Goal: Task Accomplishment & Management: Complete application form

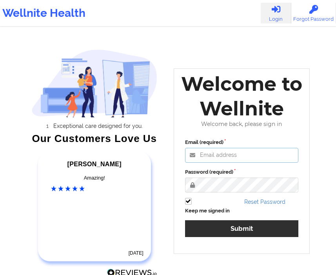
type input "anabelle_gerhold85@example.com"
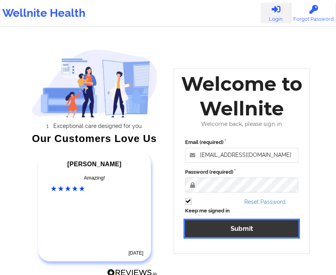
click at [249, 232] on button "Submit" at bounding box center [242, 229] width 114 height 17
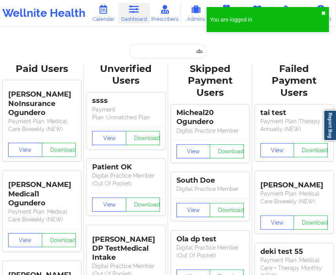
click at [322, 13] on button "✖︎" at bounding box center [323, 13] width 5 height 6
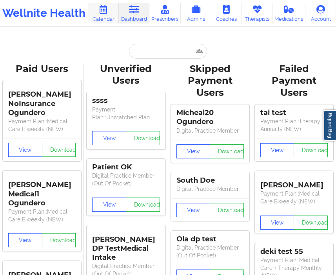
click at [112, 23] on link "Calendar" at bounding box center [103, 13] width 31 height 21
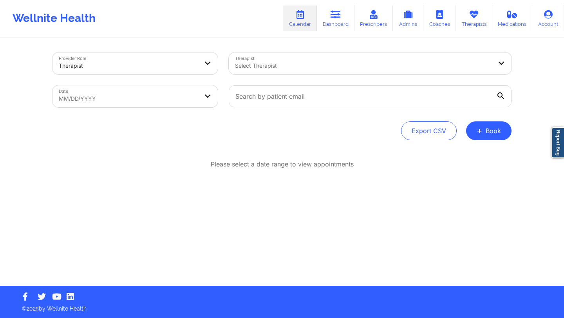
click at [201, 98] on body "Wellnite Health Calendar Dashboard Prescribers Admins Coaches Therapists Medica…" at bounding box center [282, 159] width 564 height 318
select select "2025-7"
select select "2025-8"
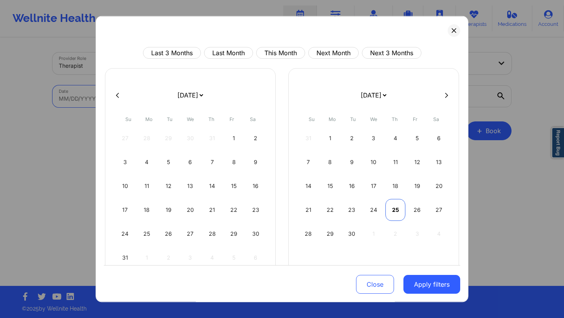
click at [335, 208] on div "25" at bounding box center [396, 210] width 20 height 22
select select "2025-8"
select select "2025-9"
select select "2025-8"
select select "2025-9"
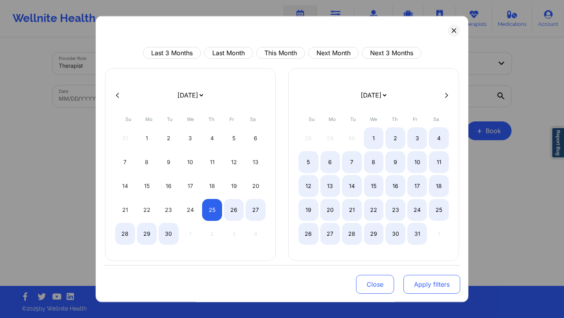
click at [335, 275] on button "Apply filters" at bounding box center [432, 284] width 57 height 19
select select "2025-8"
select select "2025-9"
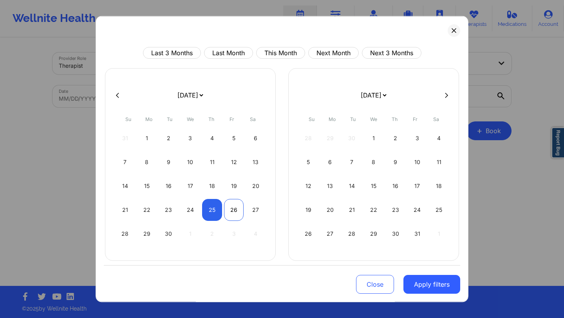
click at [231, 211] on div "26" at bounding box center [234, 210] width 20 height 22
select select "2025-8"
select select "2025-9"
click at [335, 275] on button "Apply filters" at bounding box center [432, 284] width 57 height 19
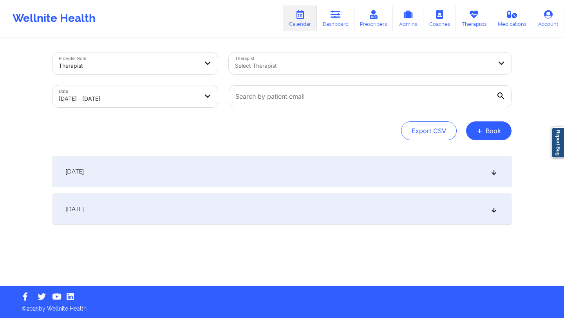
click at [335, 174] on div "September 25, 2025" at bounding box center [282, 171] width 459 height 31
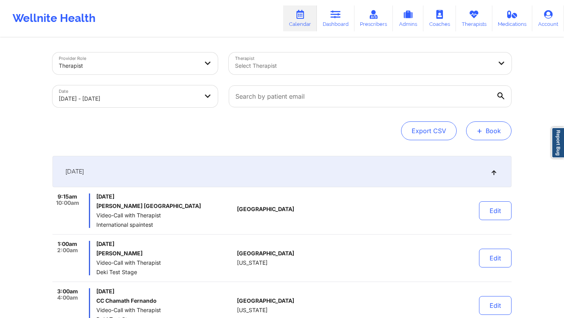
click at [335, 131] on span "+" at bounding box center [480, 131] width 6 height 4
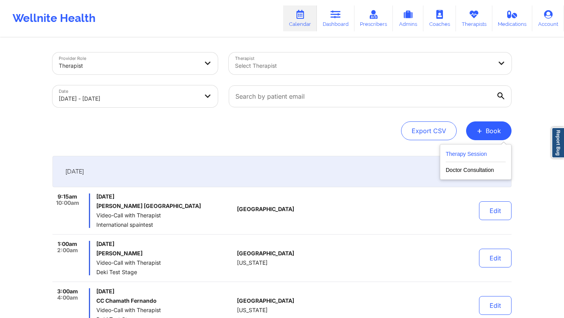
click at [335, 153] on button "Therapy Session" at bounding box center [476, 155] width 60 height 13
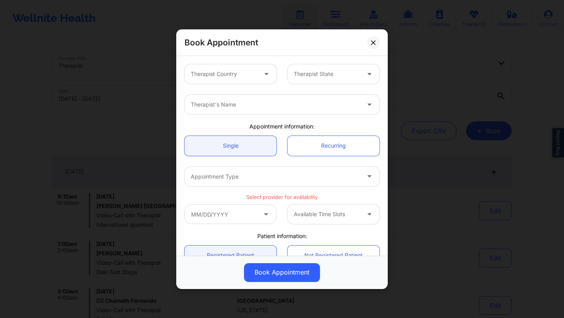
click at [263, 78] on div at bounding box center [267, 74] width 9 height 10
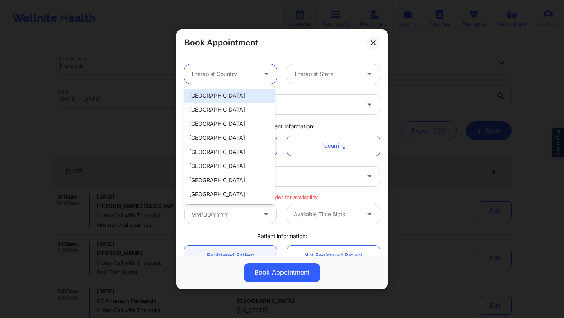
click at [255, 94] on div "[GEOGRAPHIC_DATA]" at bounding box center [230, 96] width 90 height 14
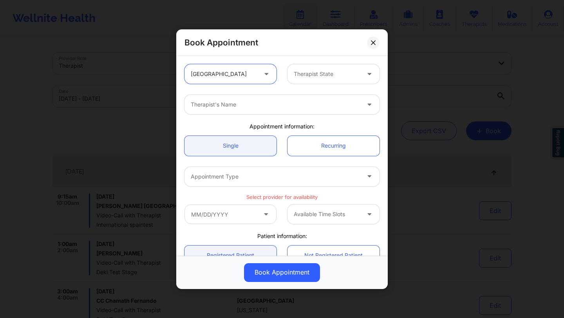
click at [322, 77] on div at bounding box center [327, 73] width 66 height 9
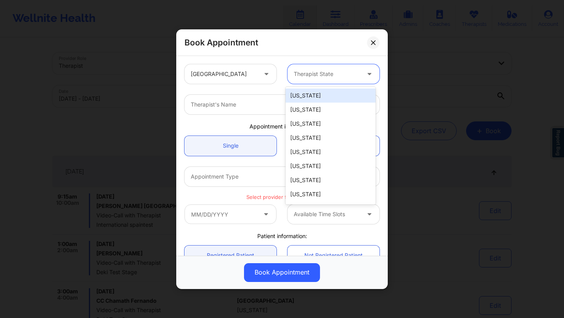
click at [318, 95] on div "[US_STATE]" at bounding box center [331, 96] width 90 height 14
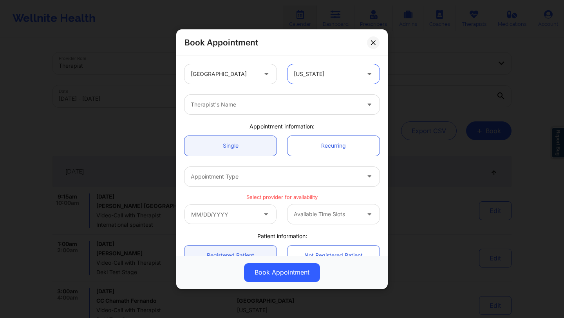
click at [292, 107] on div at bounding box center [275, 104] width 169 height 9
type input "deki test"
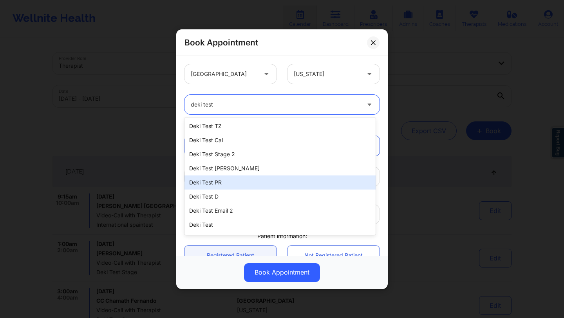
scroll to position [168, 0]
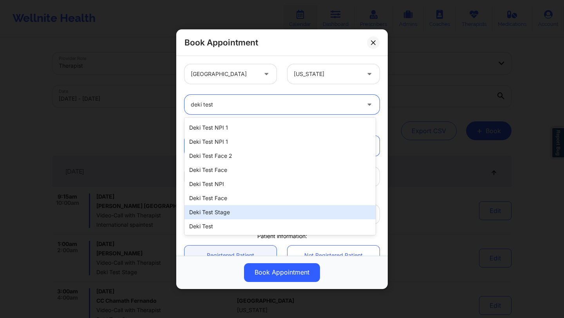
click at [254, 213] on div "Deki Test Stage" at bounding box center [280, 212] width 191 height 14
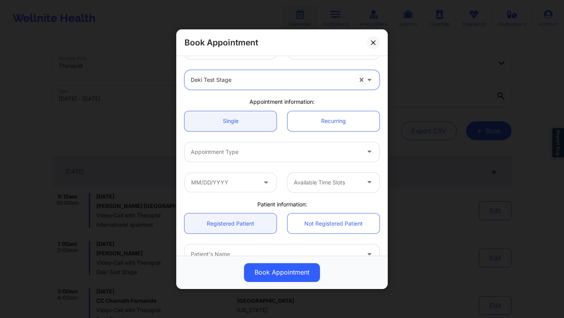
scroll to position [23, 0]
click at [318, 147] on div "Appointment Type" at bounding box center [273, 153] width 176 height 20
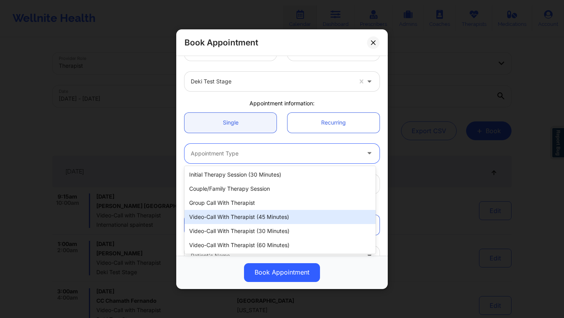
click at [306, 215] on div "Video-Call with Therapist (45 minutes)" at bounding box center [280, 217] width 191 height 14
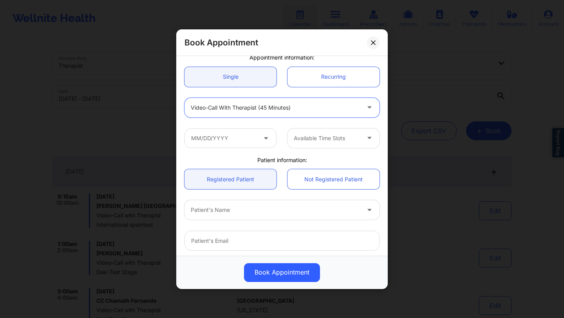
scroll to position [69, 0]
click at [265, 144] on input "text" at bounding box center [231, 138] width 92 height 20
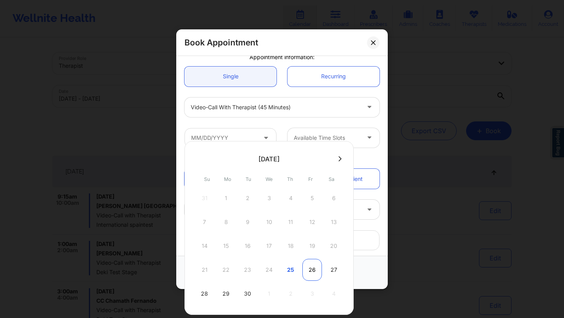
click at [306, 268] on div "26" at bounding box center [312, 270] width 20 height 22
type input "09/26/2025"
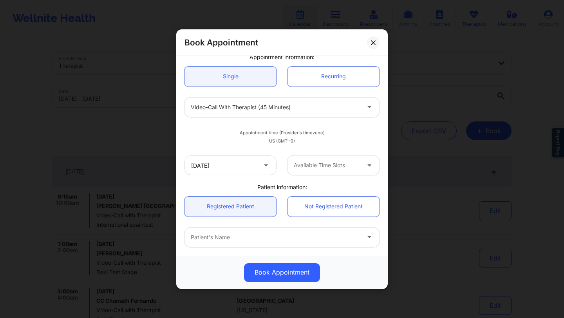
click at [334, 163] on div at bounding box center [327, 165] width 66 height 9
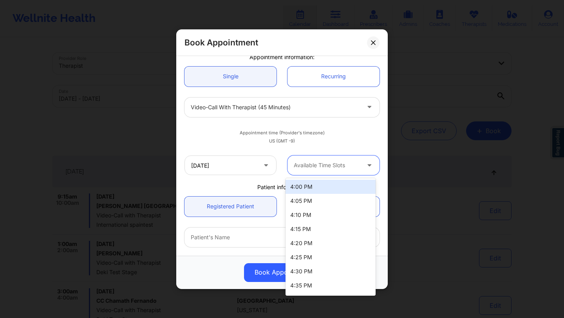
click at [329, 188] on div "4:00 PM" at bounding box center [331, 187] width 90 height 14
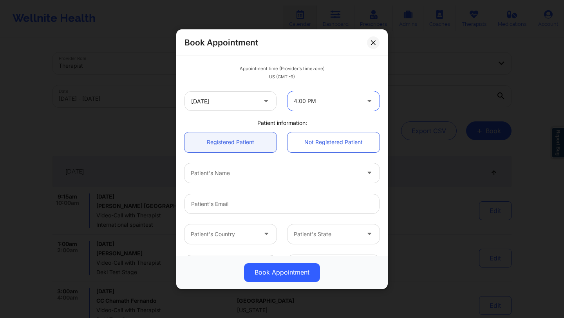
scroll to position [134, 0]
click at [335, 175] on div at bounding box center [275, 172] width 169 height 9
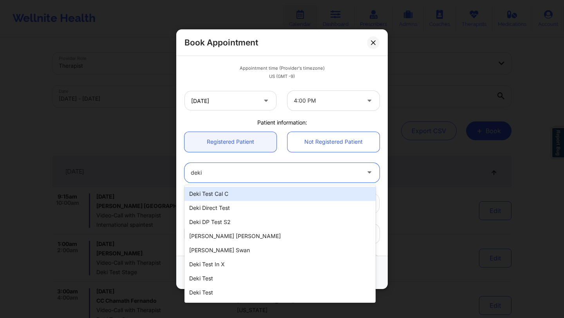
type input "deki"
click at [311, 184] on div "Deki Test Cal C, 1 of 20. 20 results available for search term deki. Use Up and…" at bounding box center [282, 172] width 206 height 31
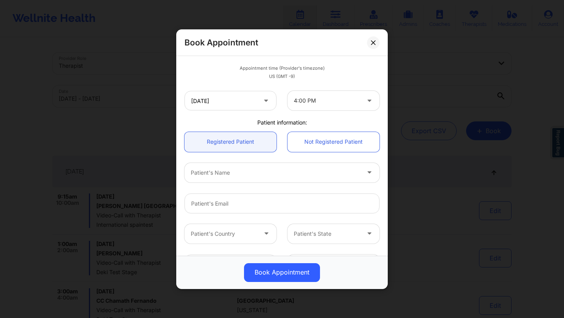
click at [335, 163] on div "Patient's Name" at bounding box center [273, 173] width 176 height 20
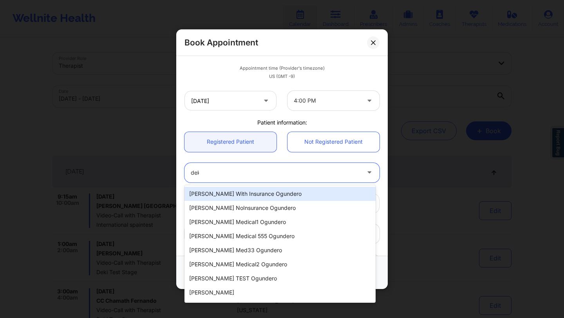
type input "deki"
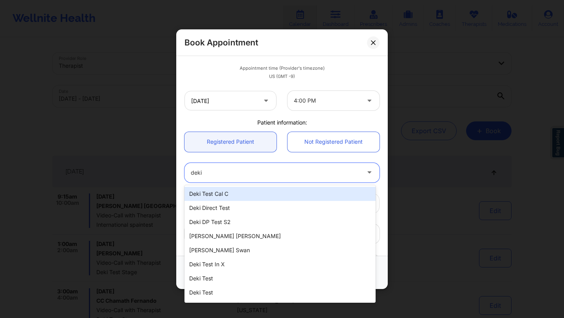
click at [239, 195] on div "Deki Test Cal C" at bounding box center [280, 194] width 191 height 14
type input "dekitestcalc@wellnite.com"
type input "4157671564"
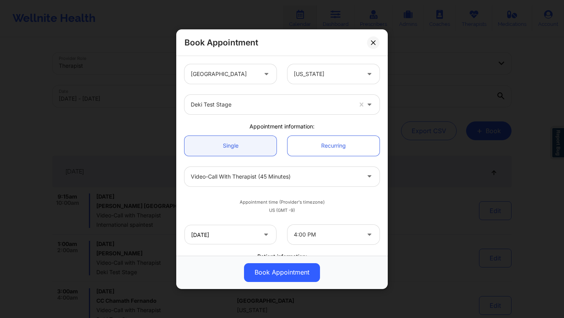
scroll to position [8, 0]
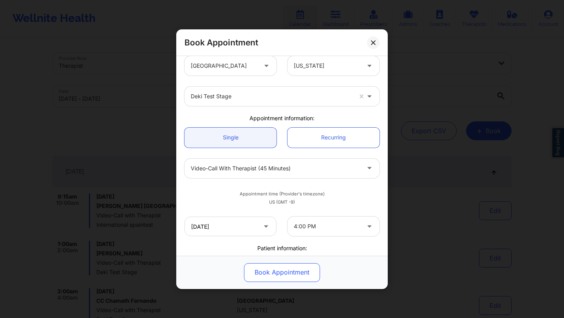
click at [284, 267] on button "Book Appointment" at bounding box center [282, 272] width 76 height 19
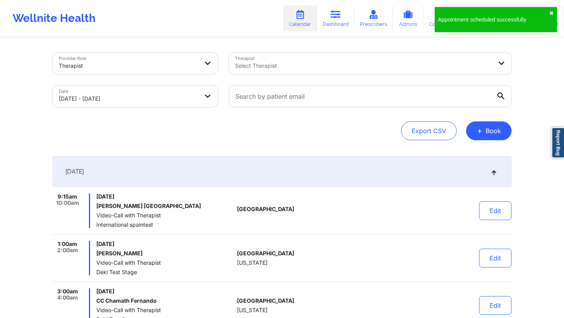
click at [312, 67] on div at bounding box center [363, 65] width 257 height 9
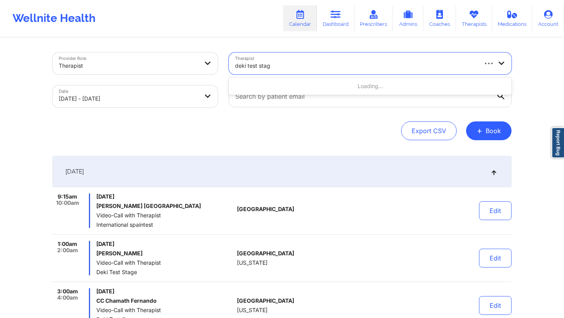
type input "deki test stage"
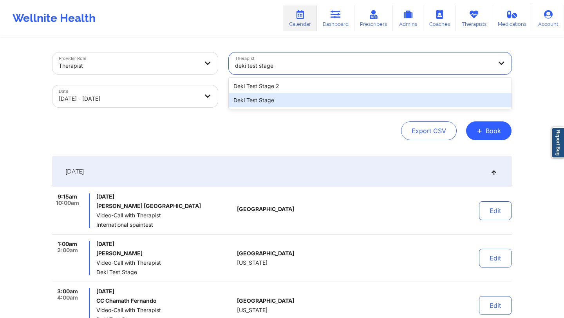
click at [335, 103] on div "Deki Test Stage" at bounding box center [370, 100] width 283 height 14
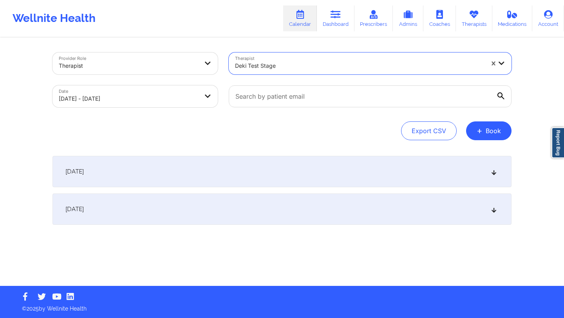
click at [335, 171] on div "September 25, 2025" at bounding box center [282, 171] width 459 height 31
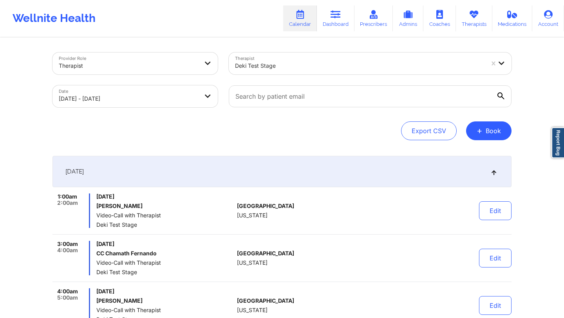
click at [335, 163] on div "September 25, 2025" at bounding box center [282, 171] width 459 height 31
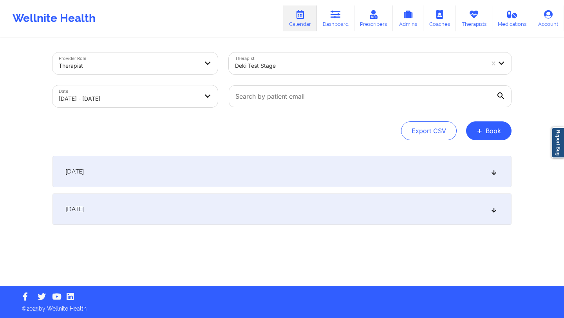
click at [335, 203] on div "[DATE]" at bounding box center [282, 209] width 459 height 31
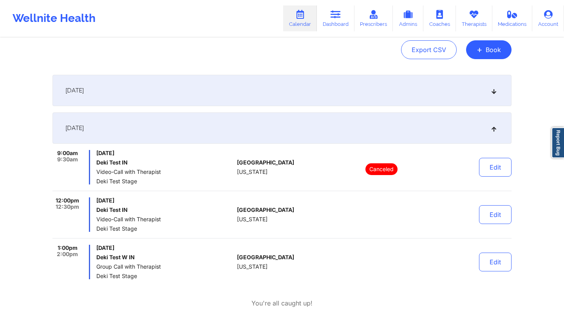
scroll to position [53, 0]
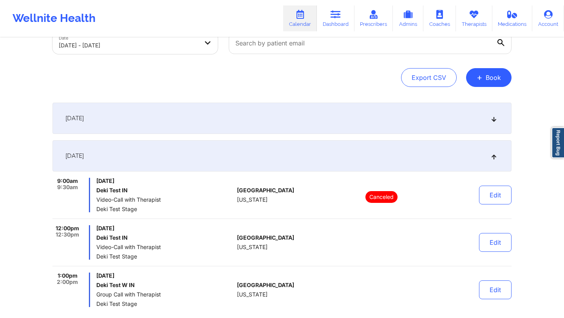
click at [335, 126] on div "September 25, 2025" at bounding box center [282, 118] width 459 height 31
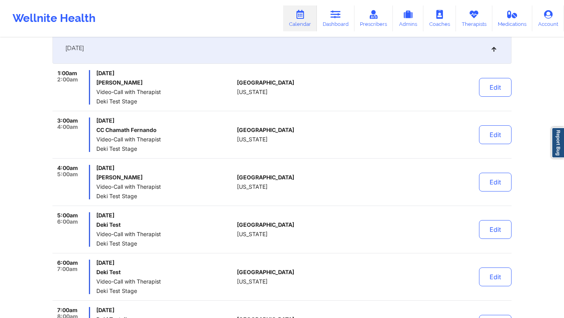
scroll to position [0, 0]
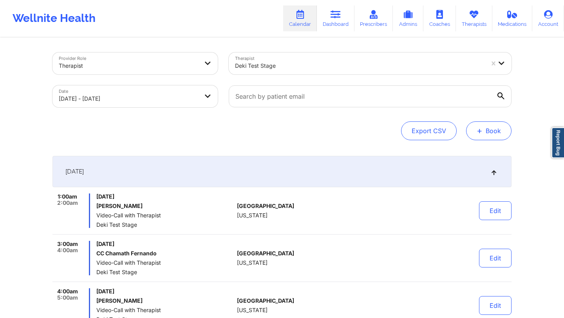
click at [335, 131] on span "+" at bounding box center [480, 131] width 6 height 4
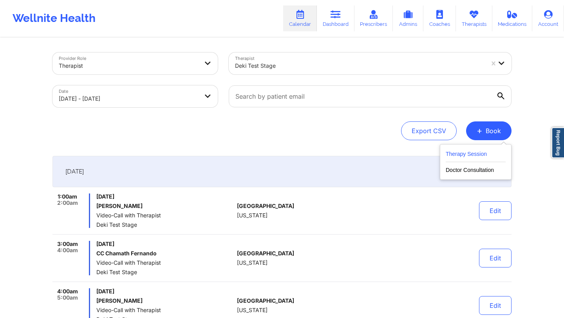
click at [335, 151] on button "Therapy Session" at bounding box center [476, 155] width 60 height 13
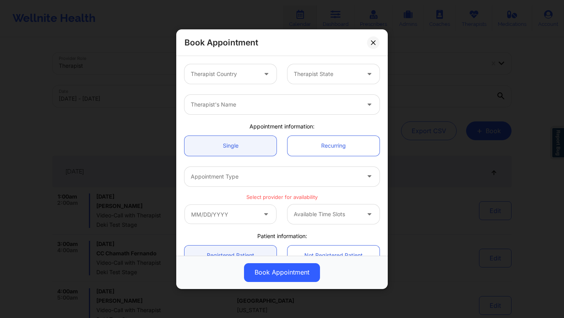
click at [259, 71] on div at bounding box center [267, 74] width 19 height 20
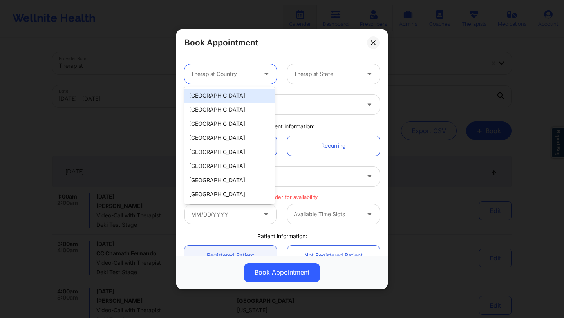
click at [247, 99] on div "[GEOGRAPHIC_DATA]" at bounding box center [230, 96] width 90 height 14
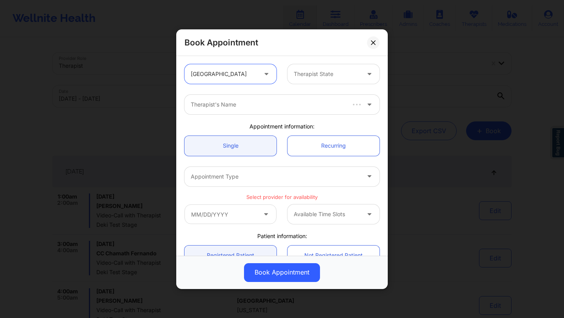
click at [315, 67] on div "Therapist State" at bounding box center [324, 74] width 73 height 20
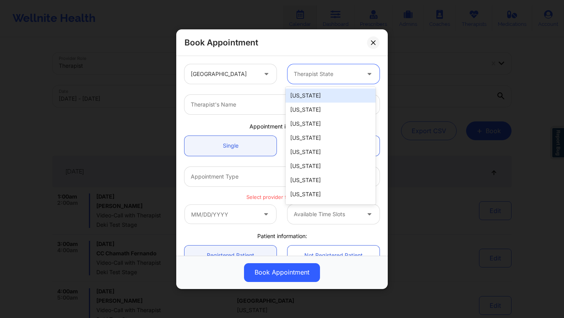
click at [307, 96] on div "[US_STATE]" at bounding box center [331, 96] width 90 height 14
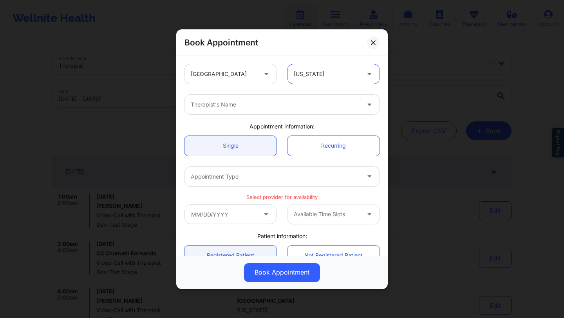
click at [286, 110] on div "Therapist's Name" at bounding box center [273, 105] width 176 height 20
type input "deki test stage"
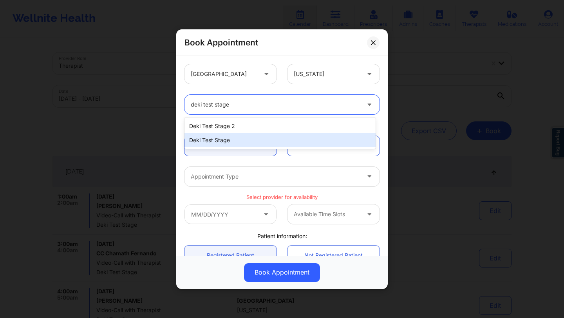
click at [243, 143] on div "Deki Test Stage" at bounding box center [280, 140] width 191 height 14
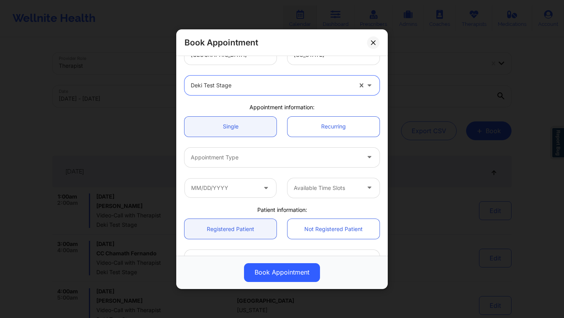
scroll to position [20, 0]
click at [283, 157] on div at bounding box center [275, 156] width 169 height 9
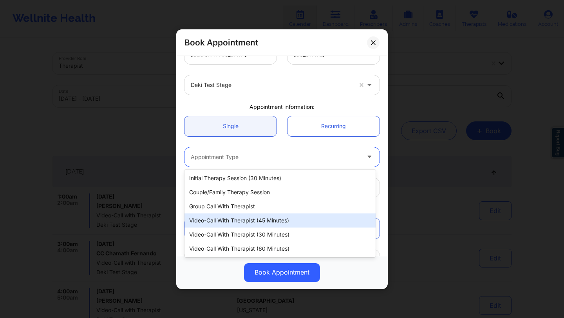
click at [263, 217] on div "Video-Call with Therapist (45 minutes)" at bounding box center [280, 221] width 191 height 14
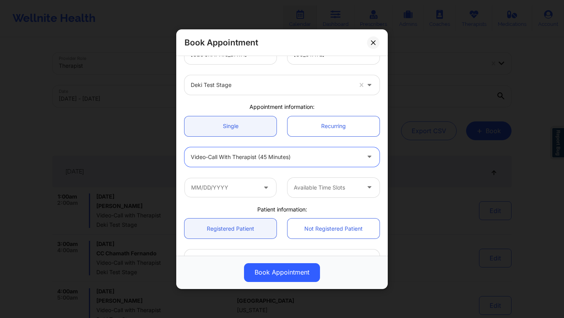
click at [262, 197] on div "Available Time Slots" at bounding box center [282, 187] width 206 height 31
click at [262, 187] on icon at bounding box center [266, 186] width 8 height 7
click at [236, 188] on input "text" at bounding box center [231, 187] width 92 height 20
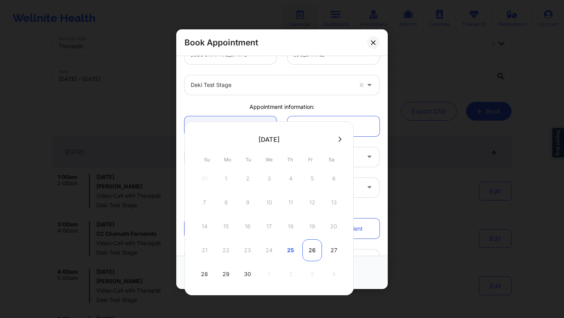
click at [312, 250] on div "26" at bounding box center [312, 250] width 20 height 22
type input "09/26/2025"
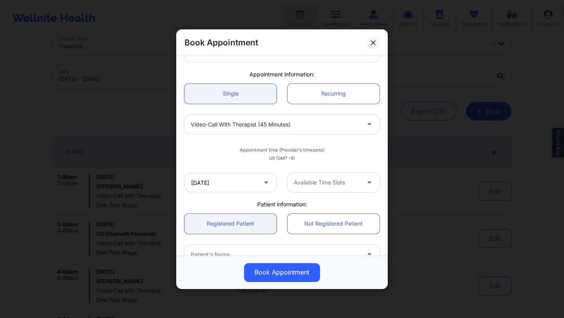
scroll to position [54, 0]
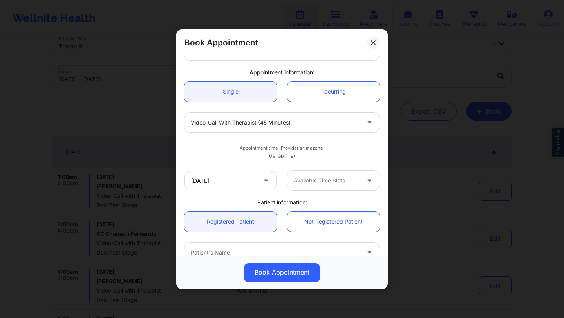
click at [324, 185] on div at bounding box center [327, 180] width 66 height 9
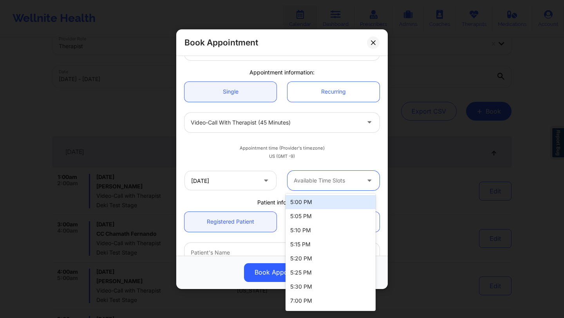
click at [304, 202] on div "5:00 PM" at bounding box center [331, 202] width 90 height 14
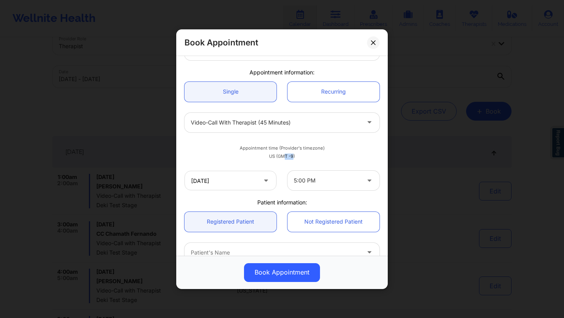
drag, startPoint x: 292, startPoint y: 158, endPoint x: 281, endPoint y: 154, distance: 11.6
click at [281, 154] on div "US (GMT -9)" at bounding box center [282, 157] width 195 height 6
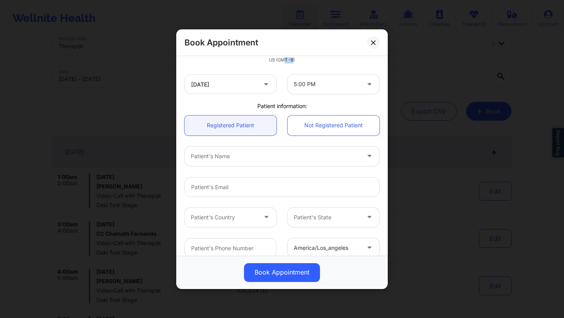
scroll to position [161, 0]
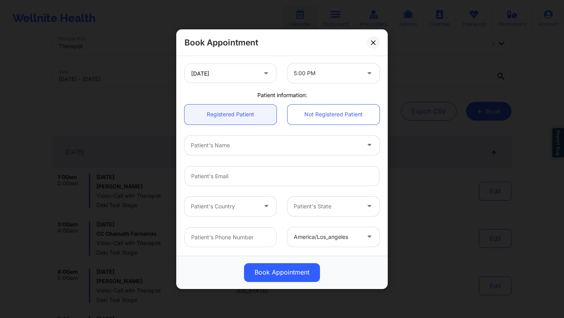
click at [300, 147] on div at bounding box center [275, 145] width 169 height 9
type input "deki"
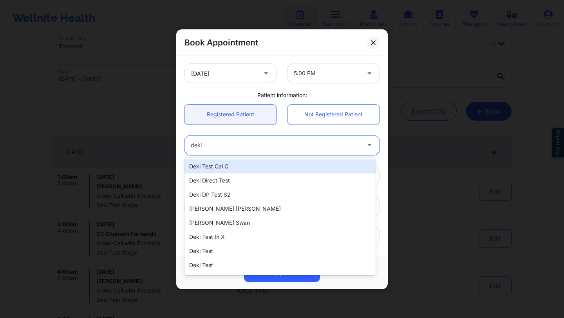
click at [202, 167] on div "Deki Test Cal C" at bounding box center [280, 166] width 191 height 14
type input "dekitestcalc@wellnite.com"
type input "4157671564"
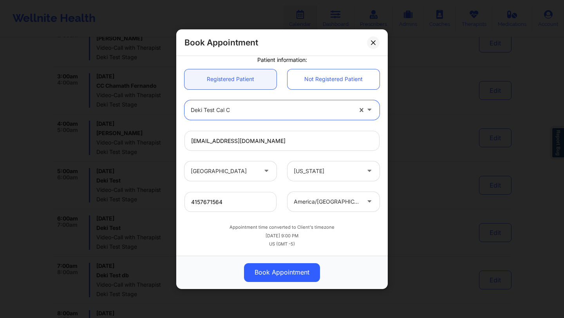
scroll to position [179, 0]
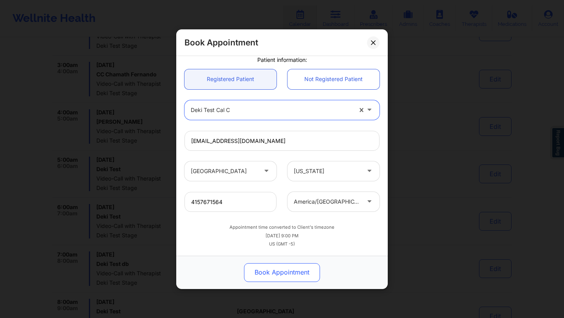
click at [290, 268] on button "Book Appointment" at bounding box center [282, 272] width 76 height 19
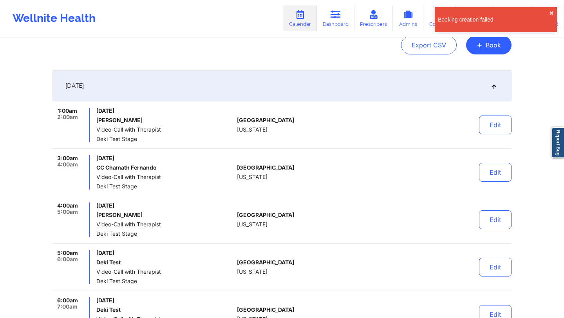
scroll to position [76, 0]
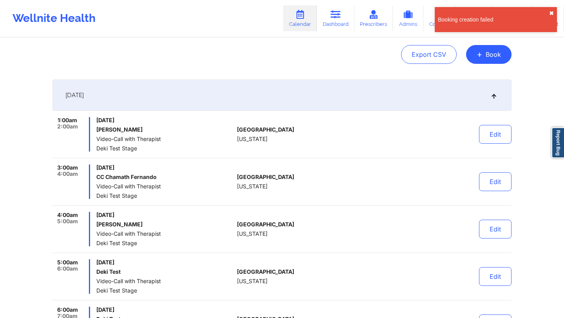
click at [335, 14] on button "✖︎" at bounding box center [551, 13] width 5 height 6
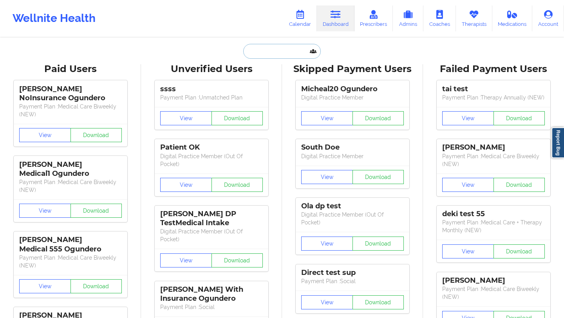
click at [297, 54] on input "text" at bounding box center [282, 51] width 78 height 15
click at [459, 28] on link "Therapists" at bounding box center [474, 18] width 36 height 26
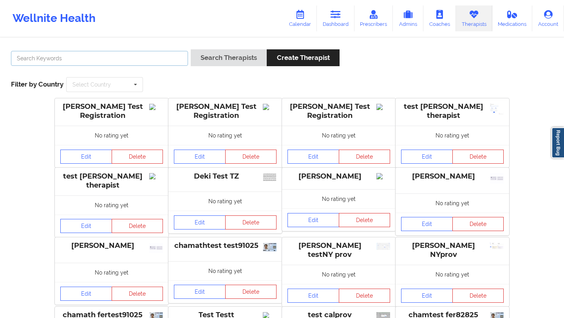
click at [144, 53] on input "text" at bounding box center [99, 58] width 177 height 15
type input "deki"
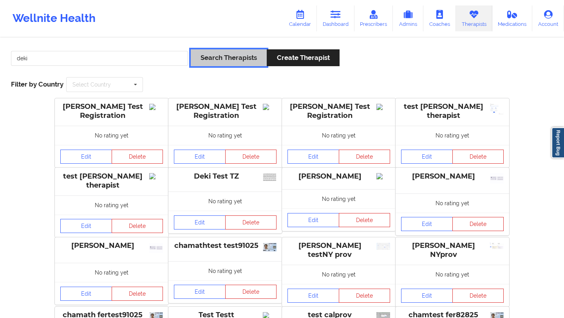
click at [232, 64] on button "Search Therapists" at bounding box center [229, 57] width 76 height 17
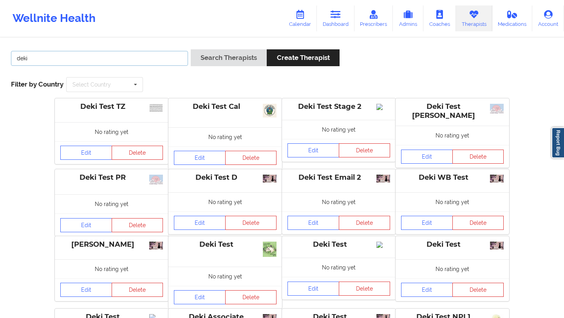
click at [103, 58] on input "deki" at bounding box center [99, 58] width 177 height 15
click at [191, 49] on button "Search Therapists" at bounding box center [229, 57] width 76 height 17
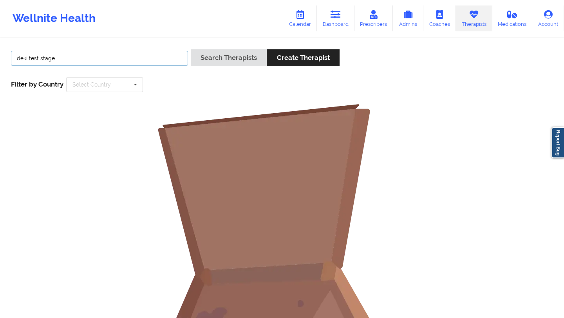
click at [17, 56] on input "deki test stage" at bounding box center [99, 58] width 177 height 15
type input "deki test stage"
click at [234, 55] on button "Search Therapists" at bounding box center [229, 57] width 76 height 17
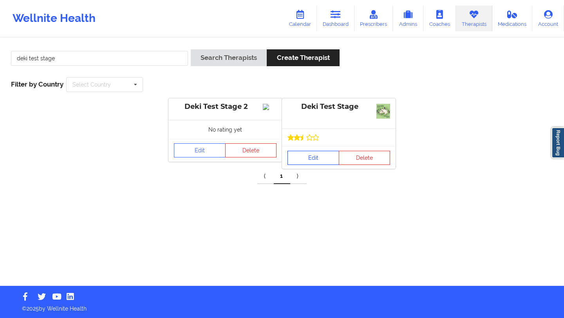
click at [304, 155] on link "Edit" at bounding box center [314, 158] width 52 height 14
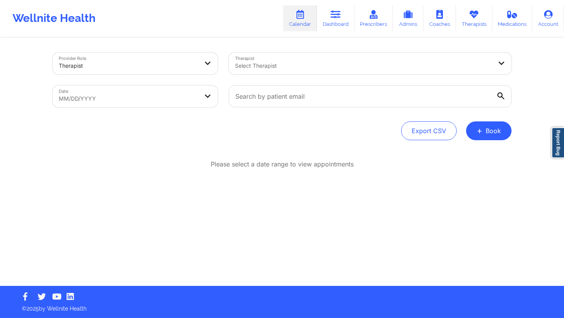
click at [138, 96] on body "Wellnite Health Calendar Dashboard Prescribers Admins Coaches Therapists Medica…" at bounding box center [282, 159] width 564 height 318
select select "2025-7"
select select "2025-8"
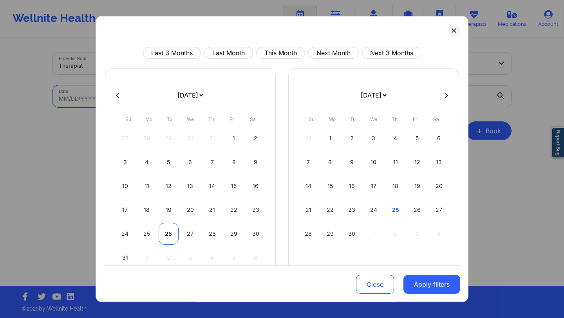
click at [174, 230] on div "26" at bounding box center [169, 234] width 20 height 22
select select "2025-7"
select select "2025-8"
select select "2025-7"
select select "2025-8"
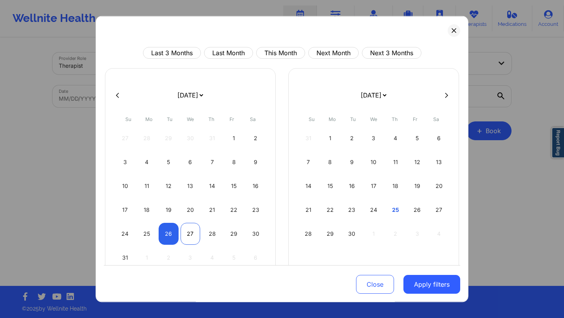
click at [186, 232] on div "27" at bounding box center [191, 234] width 20 height 22
select select "2025-7"
select select "2025-8"
click at [418, 285] on button "Apply filters" at bounding box center [432, 284] width 57 height 19
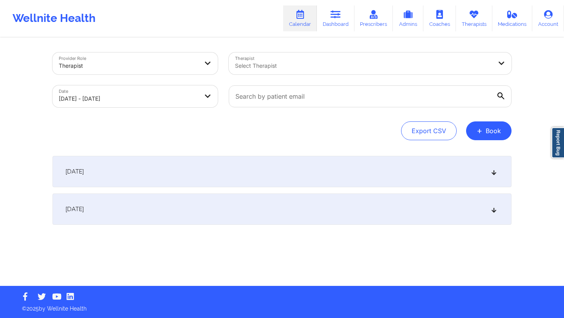
click at [371, 173] on div "August 26, 2025" at bounding box center [282, 171] width 459 height 31
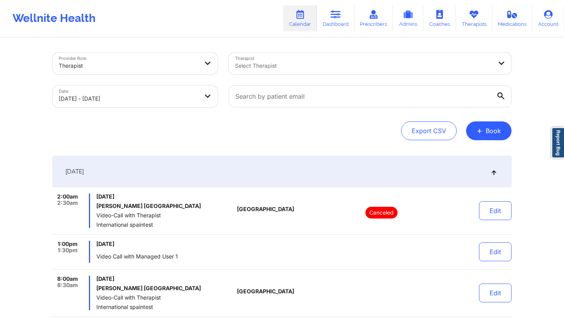
click at [386, 69] on div at bounding box center [363, 65] width 257 height 9
type input "deki test stage"
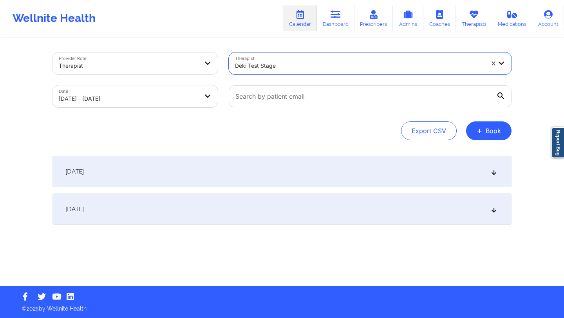
click at [296, 164] on div "August 26, 2025" at bounding box center [282, 171] width 459 height 31
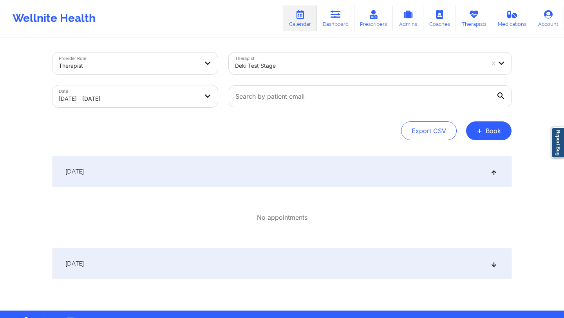
click at [500, 96] on icon at bounding box center [501, 95] width 7 height 7
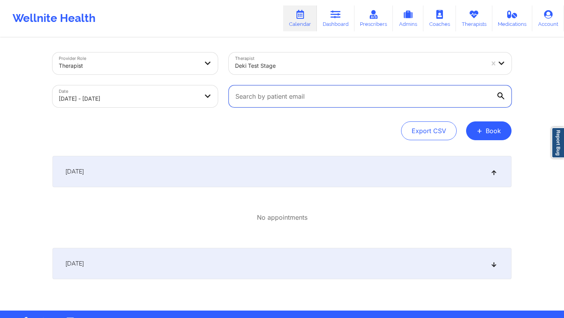
click at [500, 96] on input "text" at bounding box center [370, 96] width 283 height 22
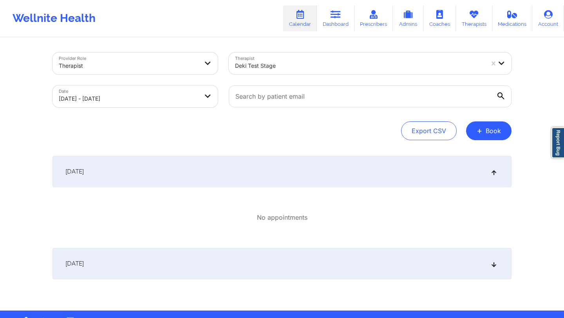
click at [385, 62] on div at bounding box center [359, 65] width 249 height 9
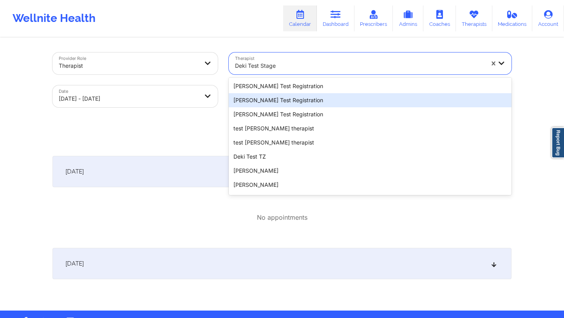
click at [197, 133] on div "Export CSV + Book" at bounding box center [282, 130] width 459 height 19
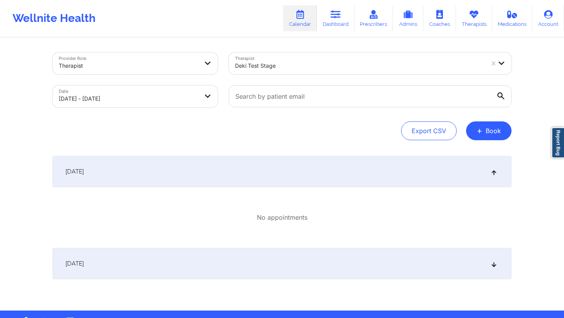
click at [158, 261] on div "August 27, 2025" at bounding box center [282, 263] width 459 height 31
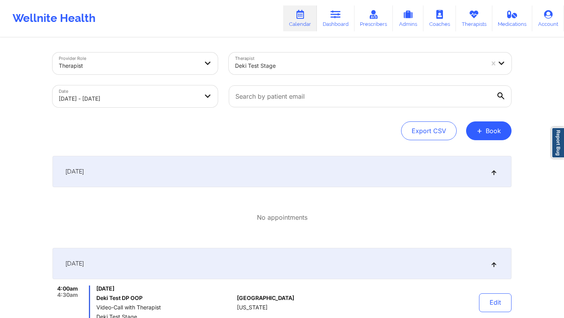
click at [498, 169] on div "August 26, 2025" at bounding box center [282, 171] width 459 height 31
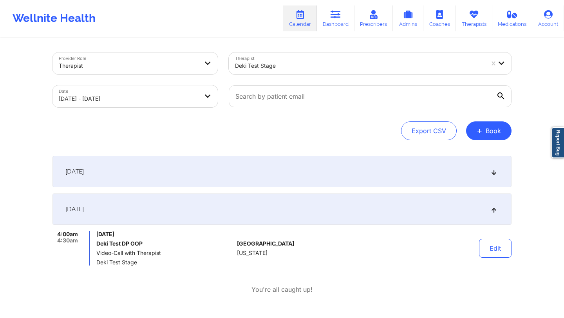
click at [494, 209] on icon at bounding box center [494, 208] width 7 height 5
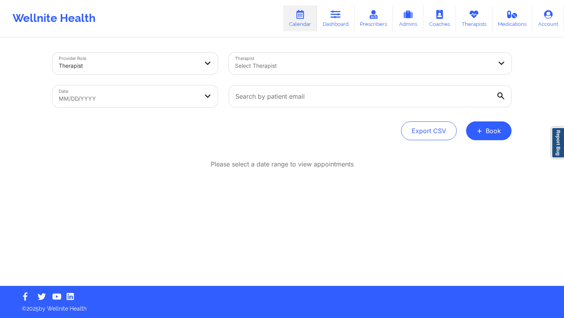
click at [319, 67] on div at bounding box center [363, 65] width 257 height 9
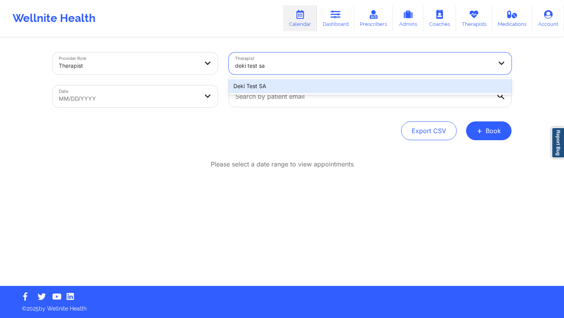
type input "deki test s"
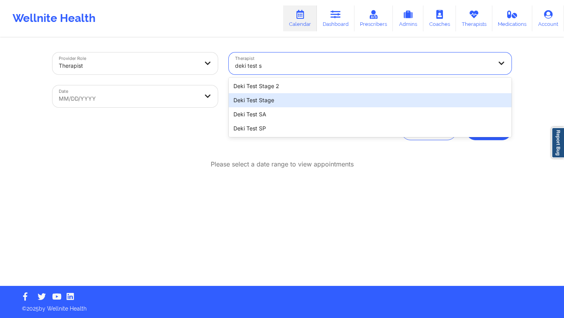
click at [289, 100] on div "Deki Test Stage" at bounding box center [370, 100] width 283 height 14
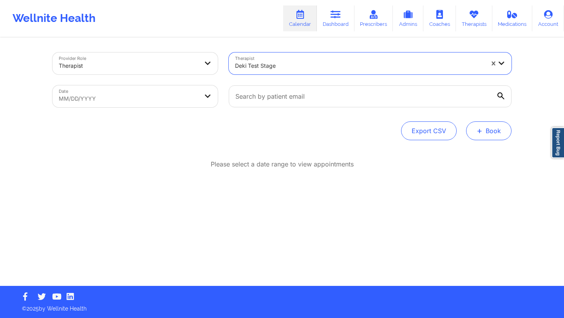
click at [479, 133] on span "+" at bounding box center [480, 131] width 6 height 4
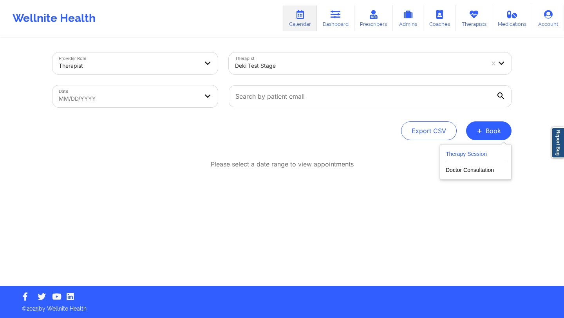
click at [457, 152] on button "Therapy Session" at bounding box center [476, 155] width 60 height 13
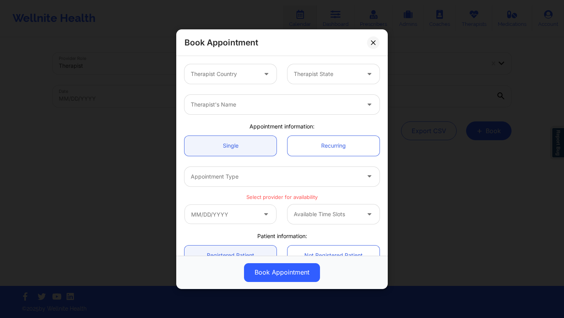
click at [255, 67] on div "Therapist Country" at bounding box center [221, 74] width 73 height 20
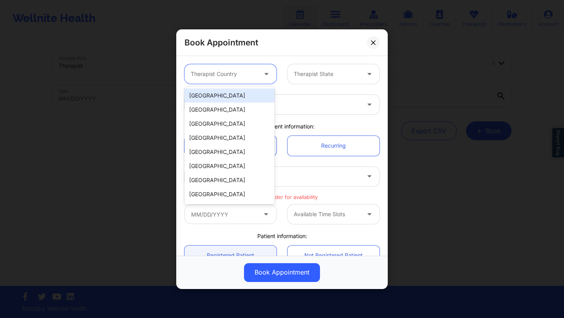
click at [245, 94] on div "[GEOGRAPHIC_DATA]" at bounding box center [230, 96] width 90 height 14
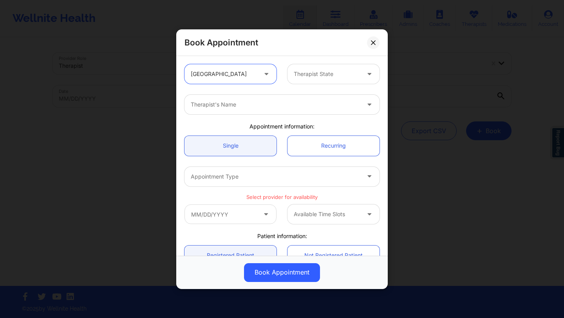
click at [313, 74] on div at bounding box center [327, 73] width 66 height 9
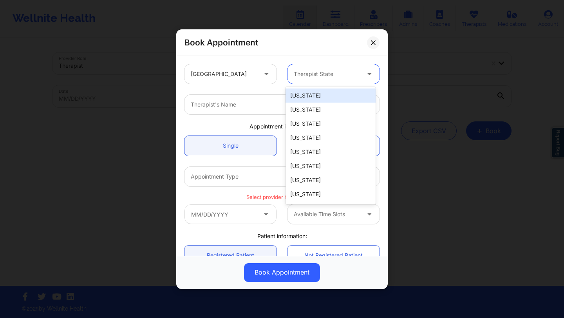
click at [306, 103] on div "[US_STATE]" at bounding box center [331, 110] width 90 height 14
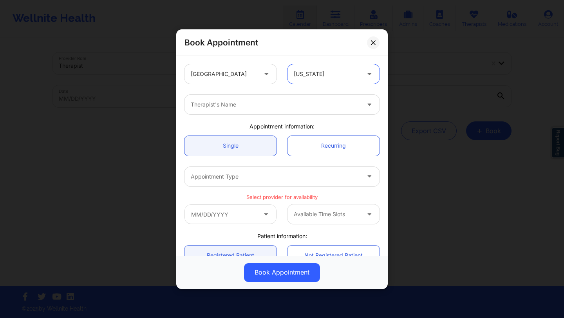
click at [311, 75] on div at bounding box center [327, 73] width 66 height 9
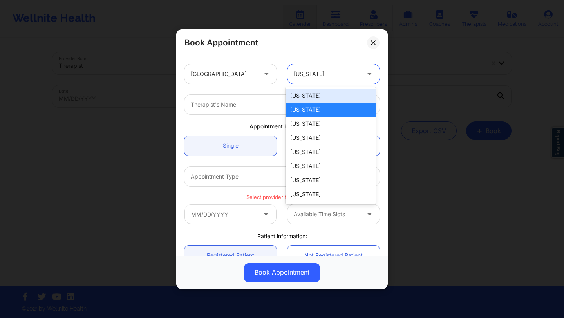
click at [310, 89] on div "[US_STATE]" at bounding box center [331, 96] width 90 height 14
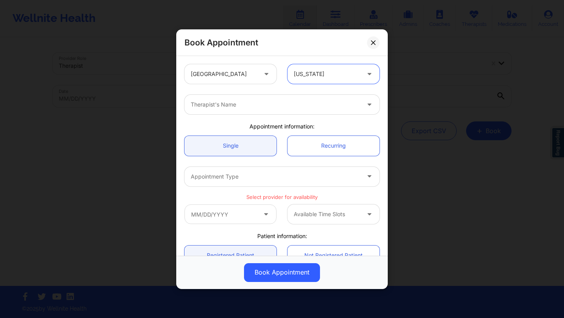
click at [286, 104] on div at bounding box center [275, 104] width 169 height 9
type input "deki test stage"
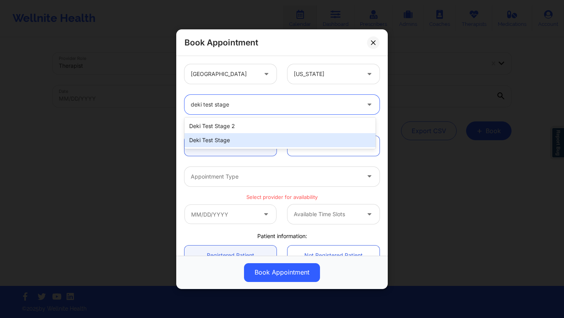
click at [246, 138] on div "Deki Test Stage" at bounding box center [280, 140] width 191 height 14
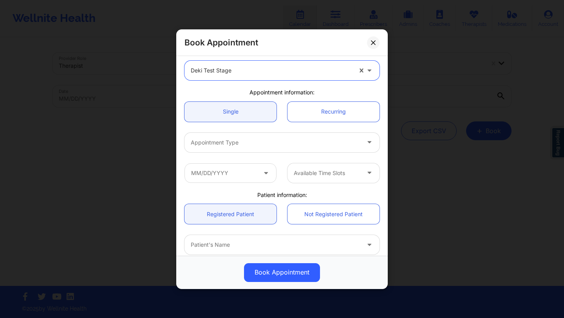
scroll to position [38, 0]
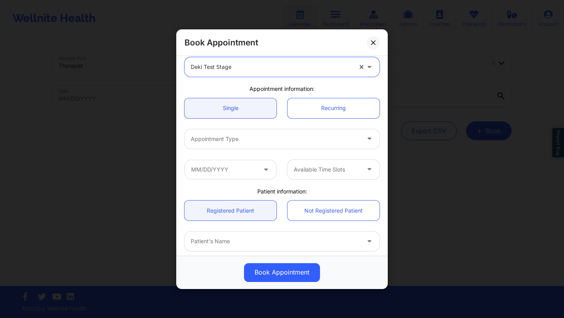
click at [279, 141] on div at bounding box center [275, 138] width 169 height 9
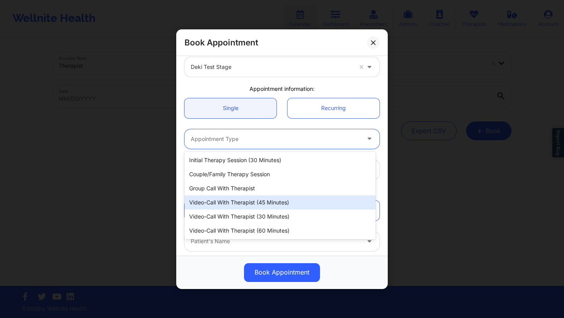
click at [263, 207] on div "Video-Call with Therapist (45 minutes)" at bounding box center [280, 203] width 191 height 14
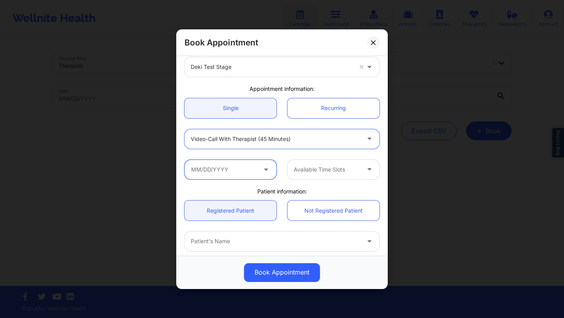
click at [260, 165] on input "text" at bounding box center [231, 169] width 92 height 20
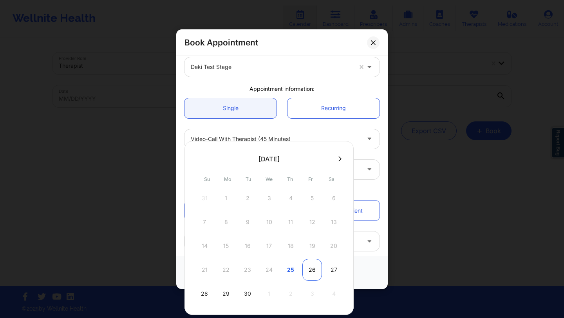
click at [312, 271] on div "26" at bounding box center [312, 270] width 20 height 22
type input "09/26/2025"
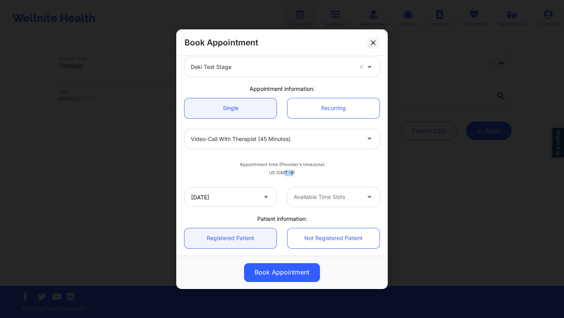
drag, startPoint x: 292, startPoint y: 173, endPoint x: 281, endPoint y: 172, distance: 10.7
click at [281, 172] on div "US (GMT -9)" at bounding box center [282, 173] width 195 height 6
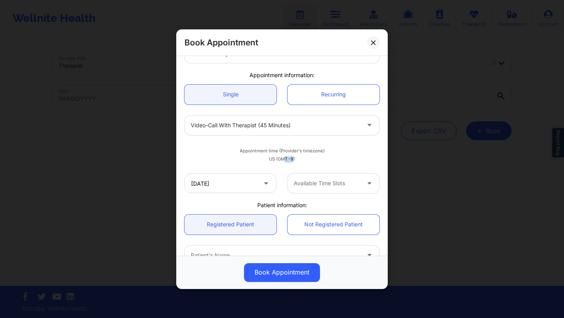
click at [319, 176] on div "Available Time Slots" at bounding box center [324, 184] width 73 height 20
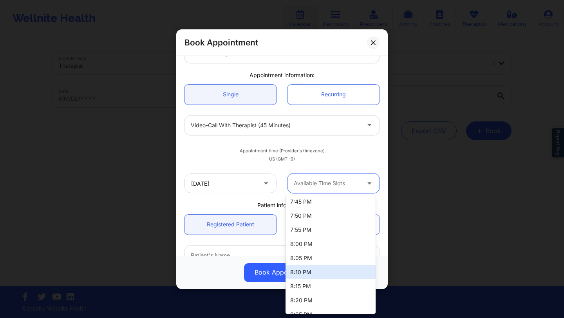
scroll to position [224, 0]
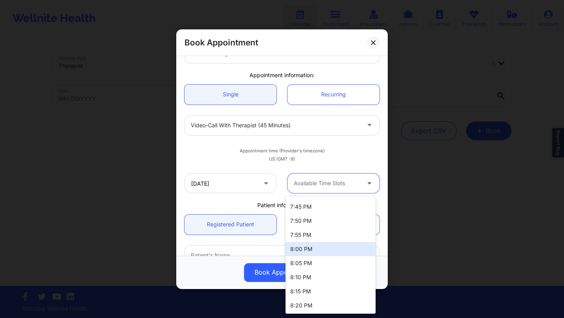
click at [308, 246] on div "8:00 PM" at bounding box center [331, 249] width 90 height 14
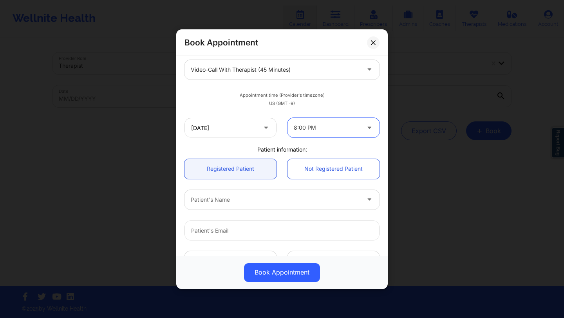
scroll to position [114, 0]
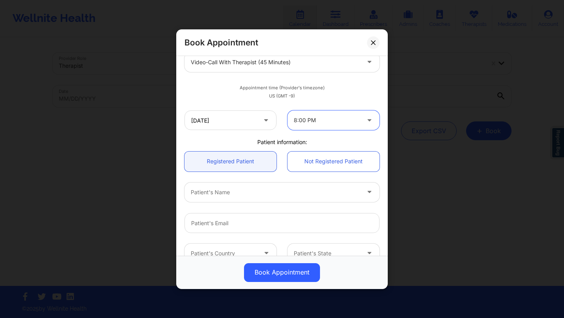
click at [307, 187] on div "Patient's Name" at bounding box center [273, 192] width 176 height 20
type input "deki"
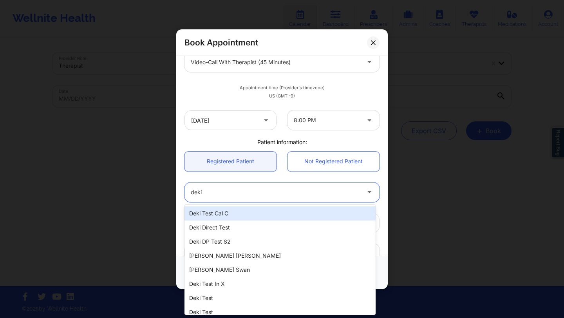
click at [235, 212] on div "Deki Test Cal C" at bounding box center [280, 213] width 191 height 14
type input "dekitestcalc@wellnite.com"
type input "4157671564"
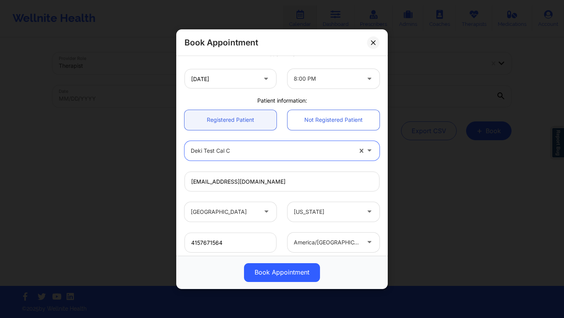
scroll to position [197, 0]
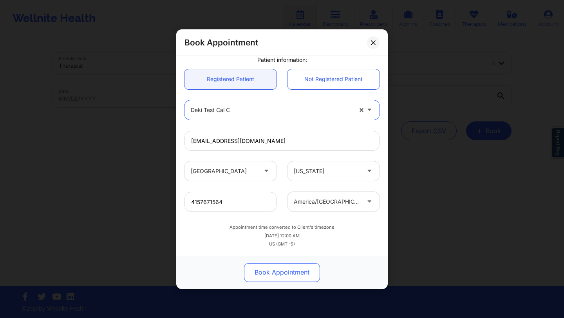
click at [275, 272] on button "Book Appointment" at bounding box center [282, 272] width 76 height 19
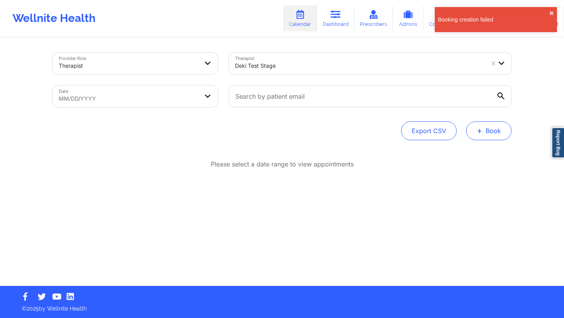
click at [490, 138] on button "+ Book" at bounding box center [488, 130] width 45 height 19
click at [476, 154] on button "Therapy Session" at bounding box center [476, 155] width 60 height 13
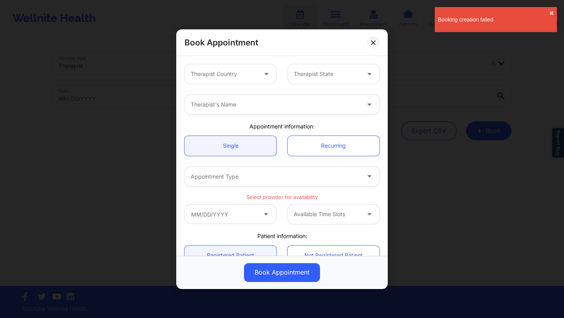
click at [255, 73] on div "Therapist Country" at bounding box center [221, 74] width 73 height 20
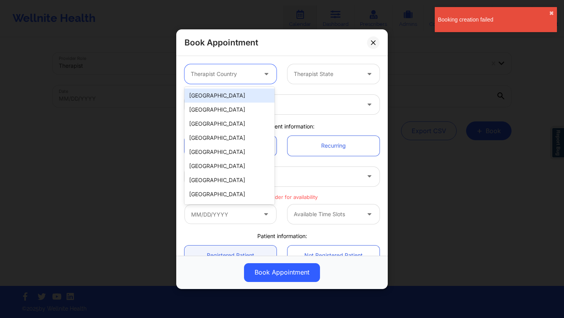
click at [241, 98] on div "[GEOGRAPHIC_DATA]" at bounding box center [230, 96] width 90 height 14
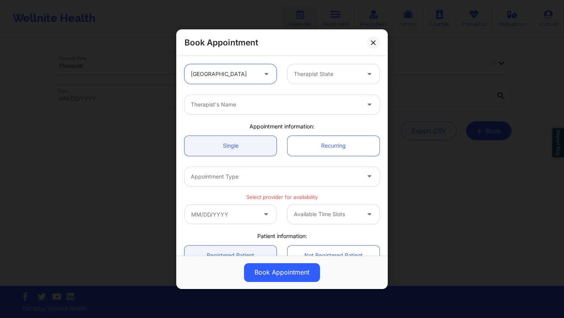
click at [301, 67] on div "Therapist State" at bounding box center [324, 74] width 73 height 20
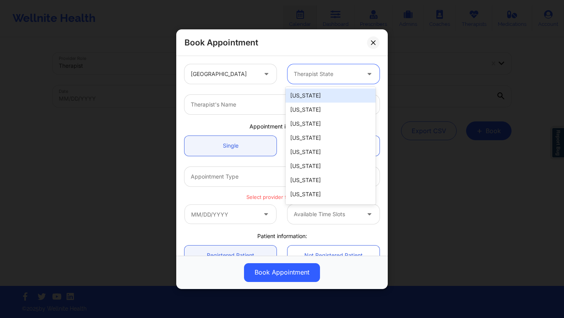
click at [299, 98] on div "[US_STATE]" at bounding box center [331, 96] width 90 height 14
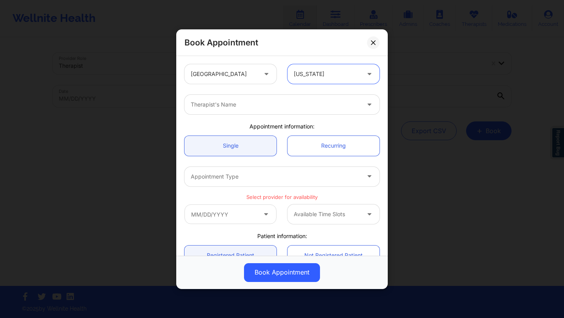
click at [283, 101] on div at bounding box center [275, 104] width 169 height 9
type input "deki test stage"
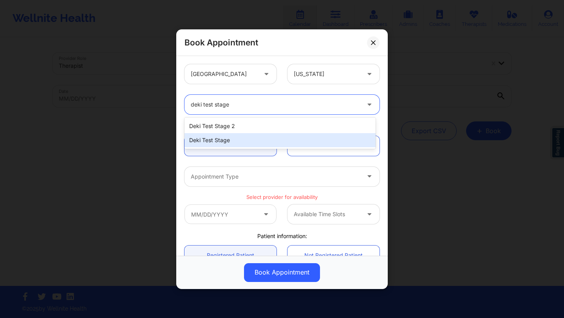
click at [237, 144] on div "Deki Test Stage" at bounding box center [280, 140] width 191 height 14
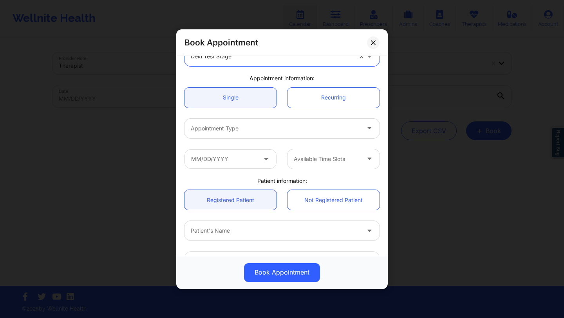
scroll to position [51, 0]
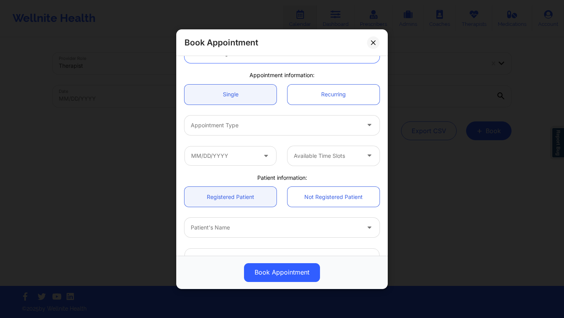
click at [290, 121] on div at bounding box center [275, 125] width 169 height 9
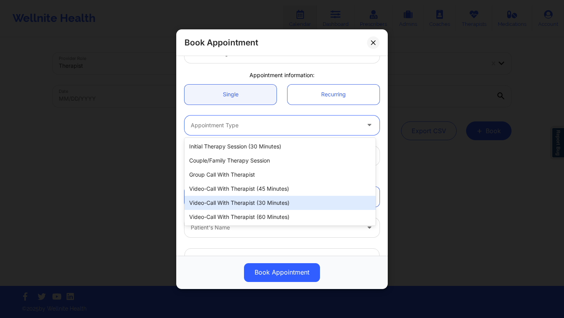
click at [282, 201] on div "Video-Call with Therapist (30 minutes)" at bounding box center [280, 203] width 191 height 14
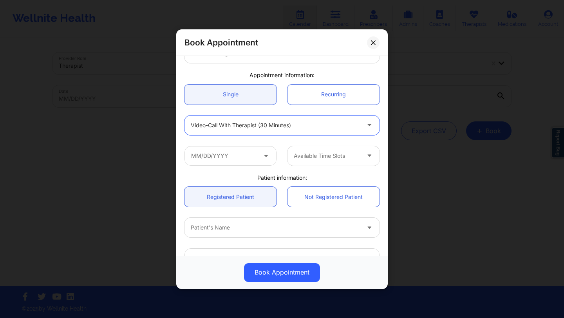
click at [268, 159] on span at bounding box center [266, 156] width 9 height 10
click at [264, 157] on icon at bounding box center [266, 154] width 8 height 7
click at [240, 152] on input "text" at bounding box center [231, 156] width 92 height 20
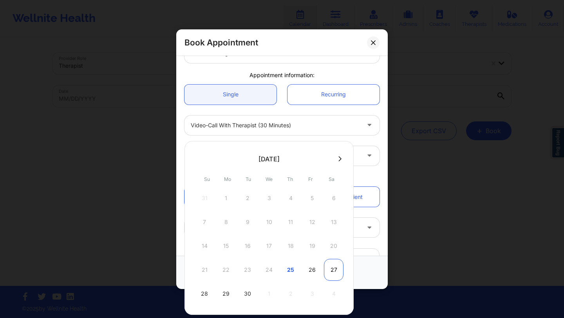
click at [326, 271] on div "27" at bounding box center [334, 270] width 20 height 22
type input "09/27/2025"
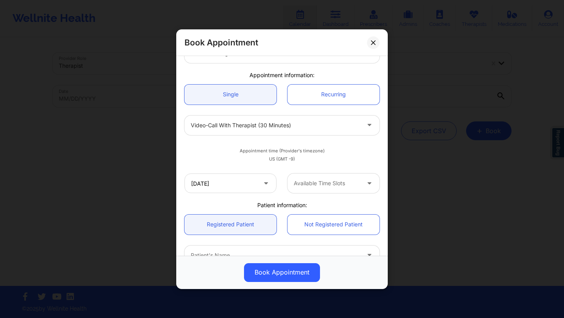
click at [340, 182] on div at bounding box center [327, 183] width 66 height 9
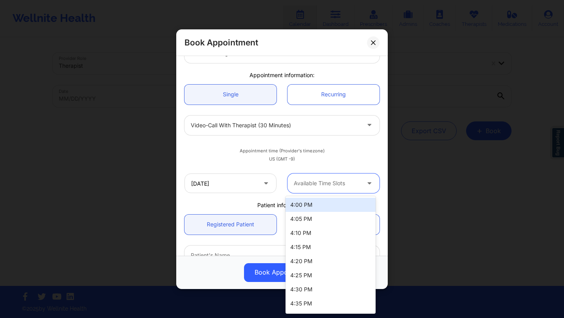
click at [323, 208] on div "4:00 PM" at bounding box center [331, 205] width 90 height 14
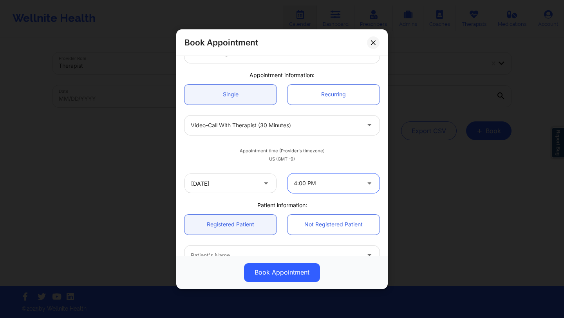
scroll to position [136, 0]
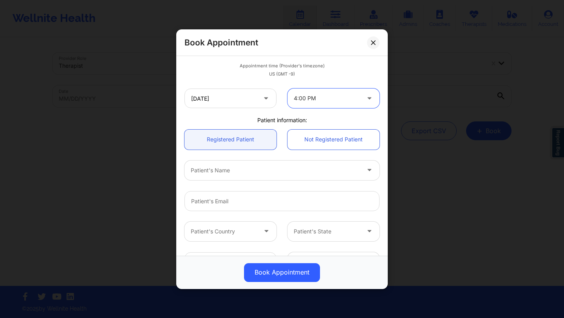
click at [274, 170] on div at bounding box center [275, 170] width 169 height 9
type input "deki test"
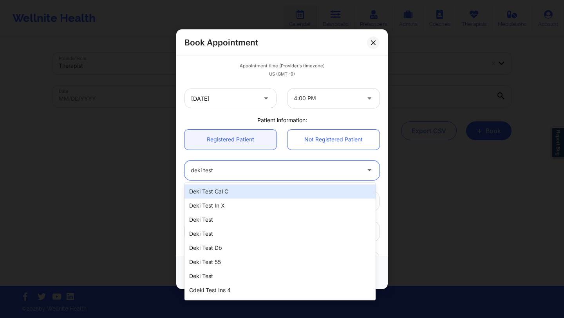
click at [249, 192] on div "Deki Test Cal C" at bounding box center [280, 192] width 191 height 14
type input "dekitestcalc@wellnite.com"
type input "4157671564"
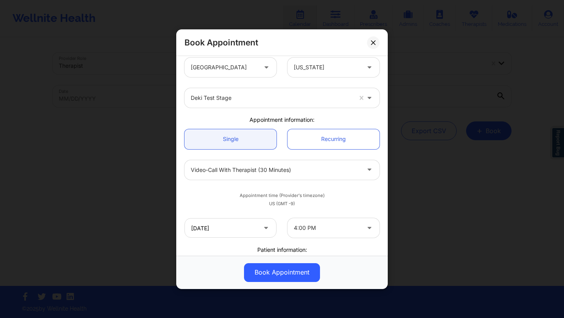
scroll to position [58, 0]
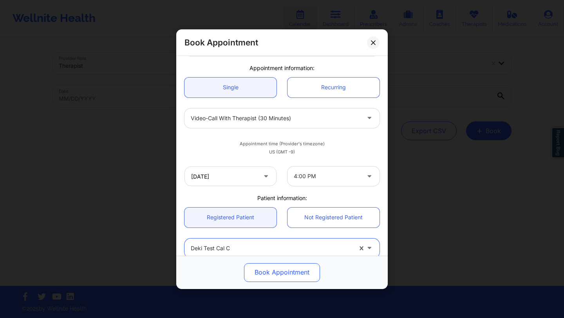
click at [283, 270] on button "Book Appointment" at bounding box center [282, 272] width 76 height 19
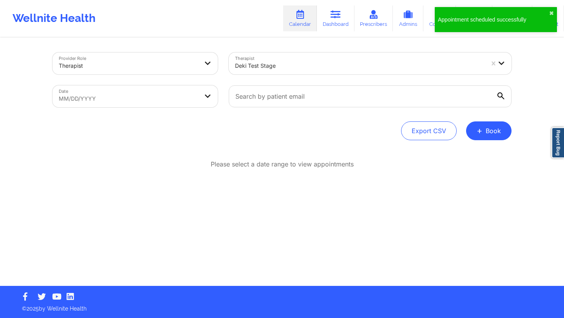
click at [149, 100] on body "Appointment scheduled successfully ✖︎ Wellnite Health Calendar Dashboard Prescr…" at bounding box center [282, 159] width 564 height 318
select select "2025-7"
select select "2025-8"
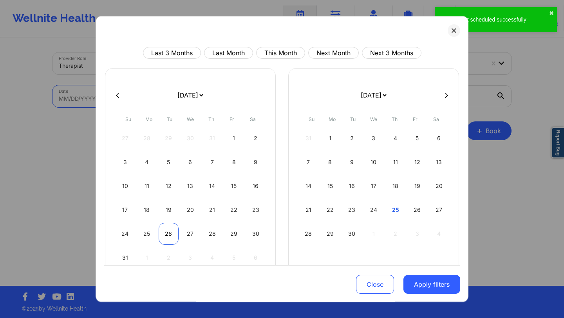
click at [174, 236] on div "26" at bounding box center [169, 234] width 20 height 22
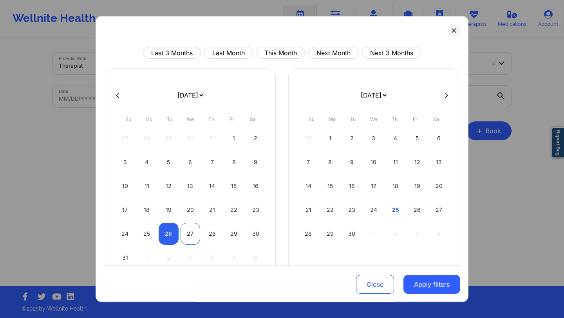
click at [188, 237] on div "27" at bounding box center [191, 234] width 20 height 22
select select "2025-7"
select select "2025-8"
click at [414, 281] on button "Apply filters" at bounding box center [432, 284] width 57 height 19
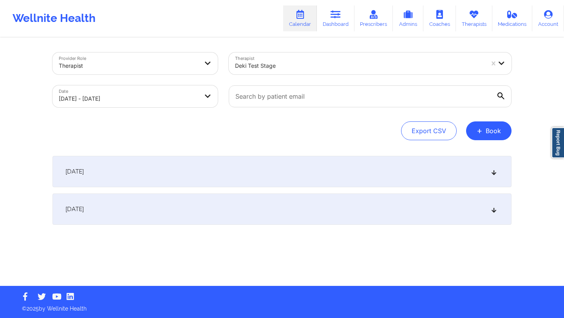
select select "2025-7"
select select "2025-8"
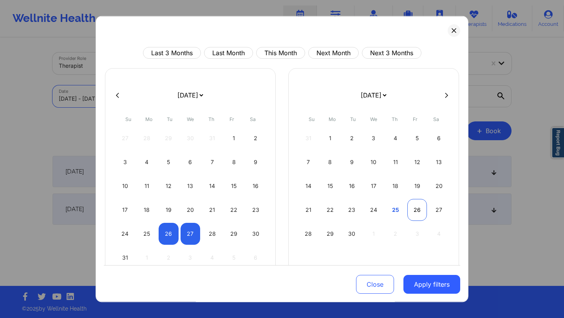
click at [417, 209] on div "26" at bounding box center [418, 210] width 20 height 22
select select "2025-8"
select select "2025-9"
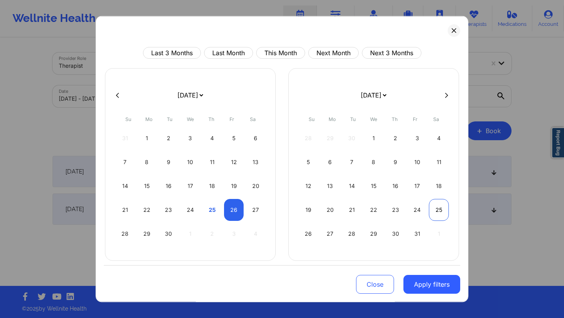
select select "2025-8"
select select "2025-9"
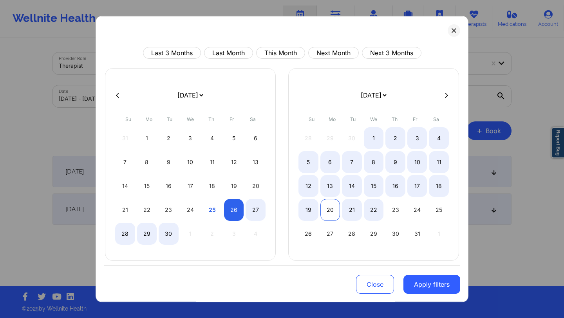
select select "2025-8"
select select "2025-9"
select select "2025-8"
select select "2025-9"
select select "2025-8"
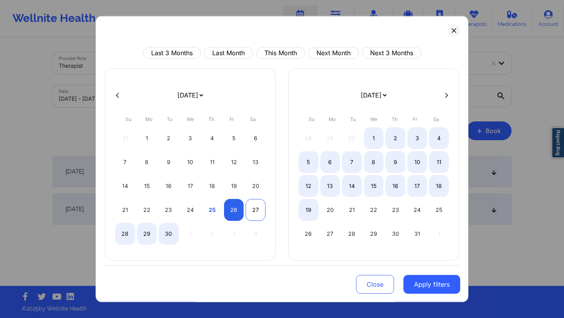
select select "2025-9"
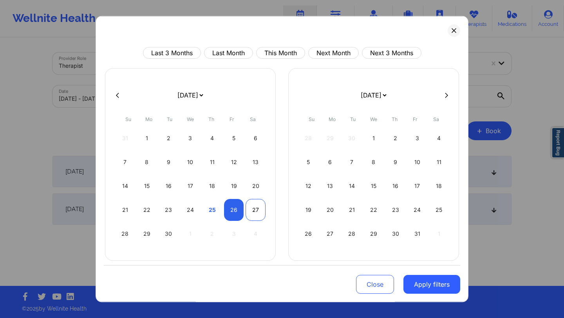
click at [259, 206] on div "27" at bounding box center [256, 210] width 20 height 22
select select "2025-8"
select select "2025-9"
click at [414, 284] on button "Apply filters" at bounding box center [432, 284] width 57 height 19
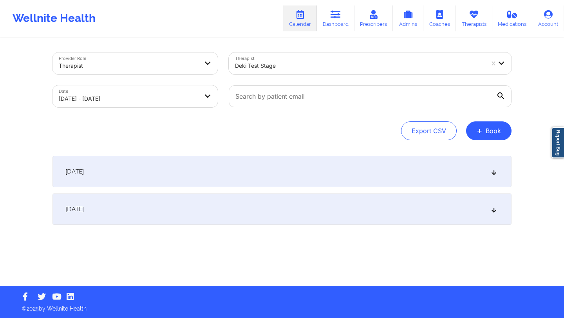
click at [366, 215] on div "[DATE]" at bounding box center [282, 209] width 459 height 31
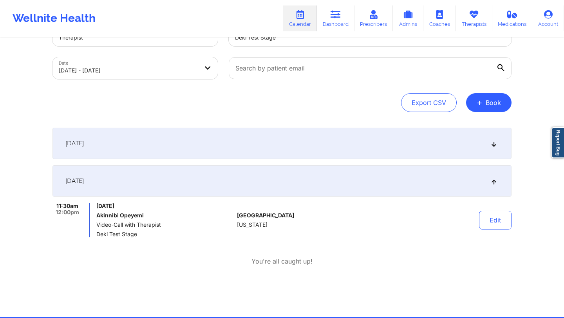
scroll to position [59, 0]
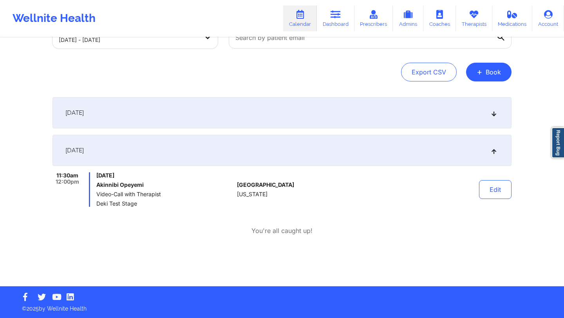
click at [192, 120] on div "[DATE]" at bounding box center [282, 112] width 459 height 31
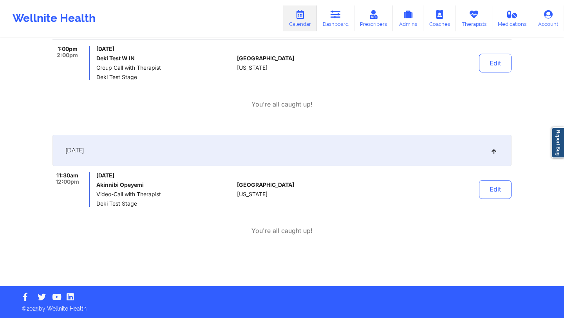
scroll to position [0, 0]
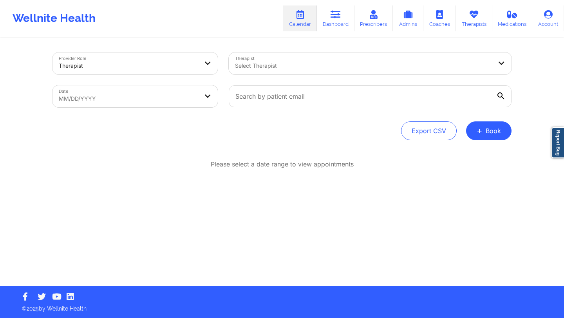
click at [367, 56] on div "Select Therapist" at bounding box center [361, 64] width 264 height 22
type input "deki test stage"
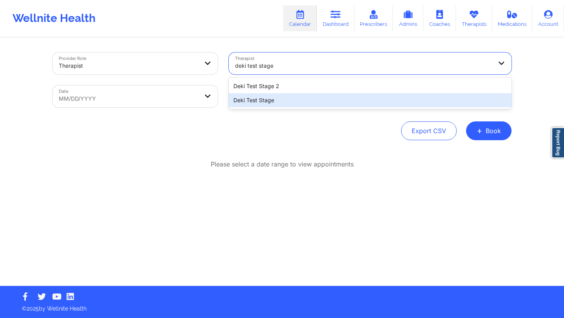
click at [272, 100] on div "Deki Test Stage" at bounding box center [370, 100] width 283 height 14
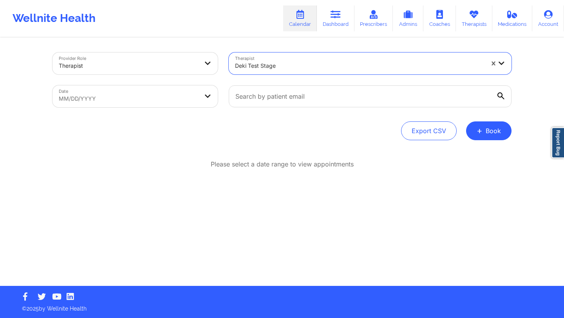
select select "2025-7"
select select "2025-8"
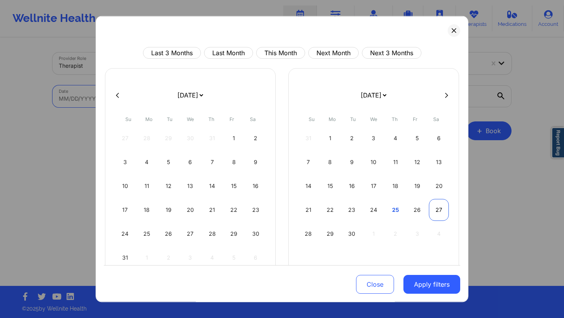
click at [431, 209] on div "27" at bounding box center [439, 210] width 20 height 22
select select "2025-8"
select select "2025-9"
select select "2025-8"
select select "2025-9"
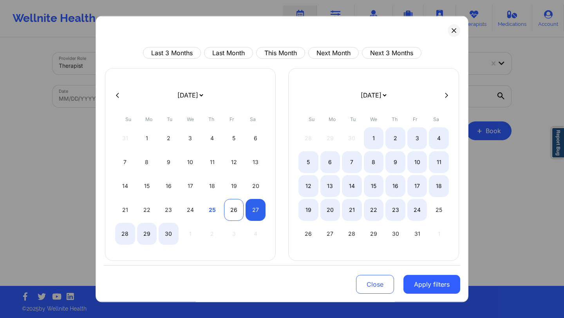
select select "2025-8"
select select "2025-9"
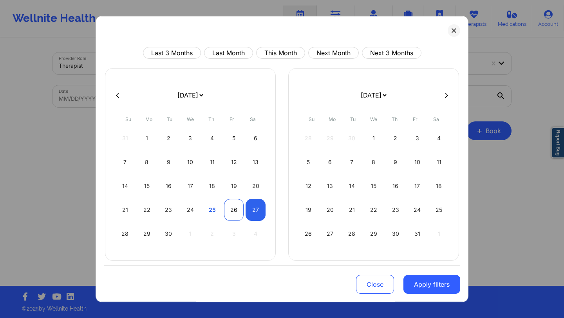
click at [234, 206] on div "26" at bounding box center [234, 210] width 20 height 22
select select "2025-8"
select select "2025-9"
select select "2025-8"
select select "2025-9"
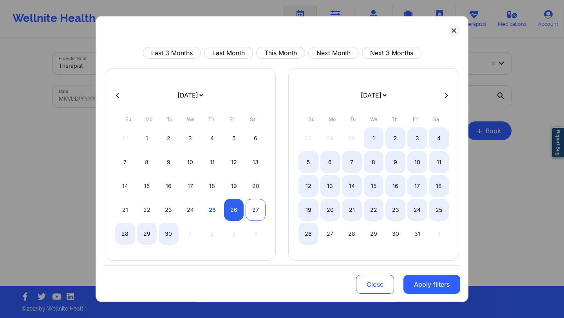
select select "2025-8"
select select "2025-9"
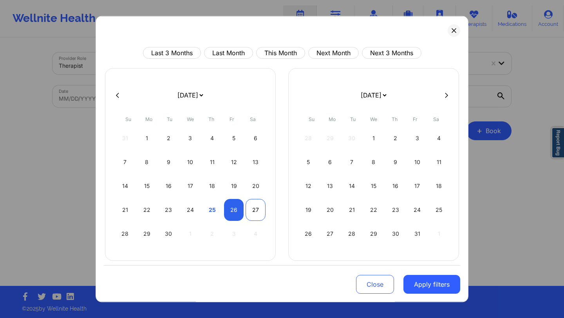
click at [246, 206] on div "27" at bounding box center [256, 210] width 20 height 22
select select "2025-8"
select select "2025-9"
click at [412, 292] on button "Apply filters" at bounding box center [432, 284] width 57 height 19
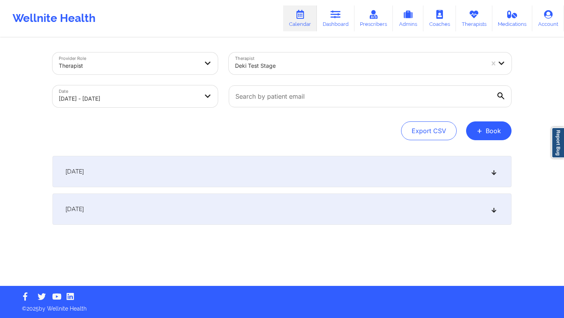
click at [384, 213] on div "[DATE]" at bounding box center [282, 209] width 459 height 31
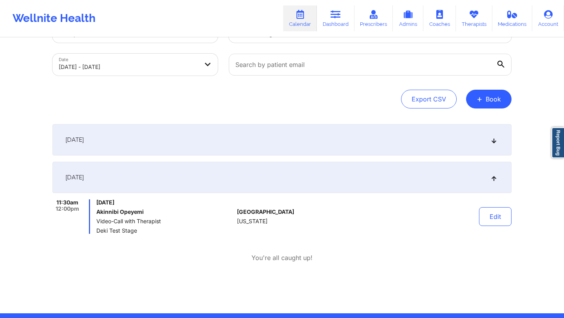
scroll to position [32, 0]
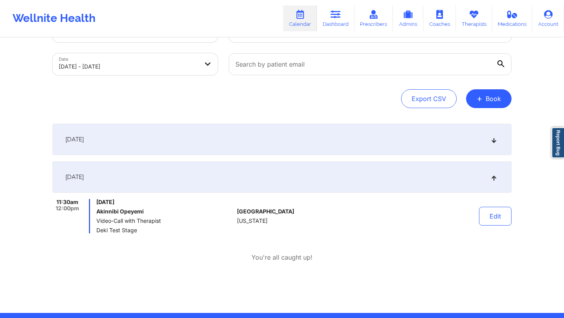
click at [148, 144] on div "[DATE]" at bounding box center [282, 139] width 459 height 31
